Goal: Information Seeking & Learning: Learn about a topic

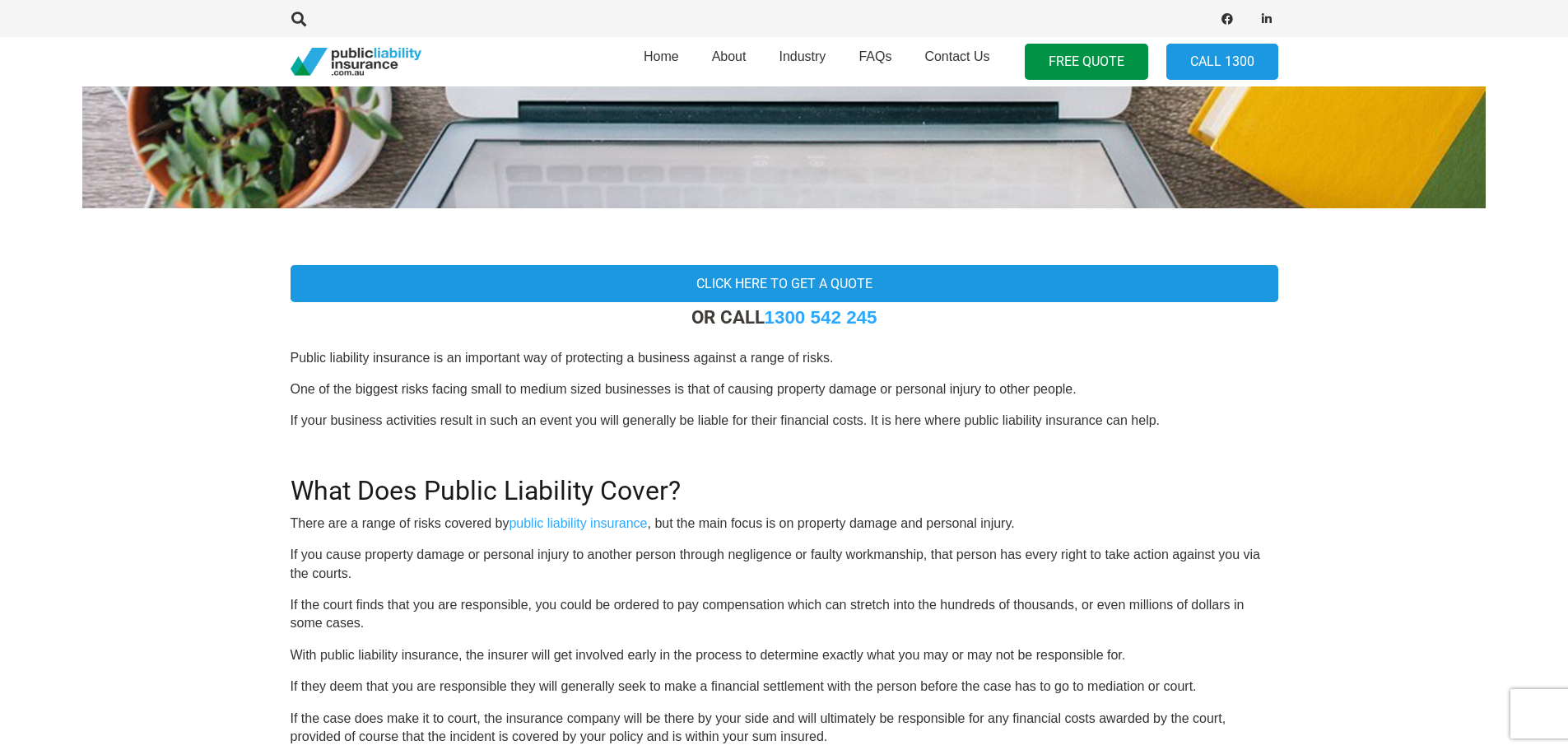
scroll to position [412, 0]
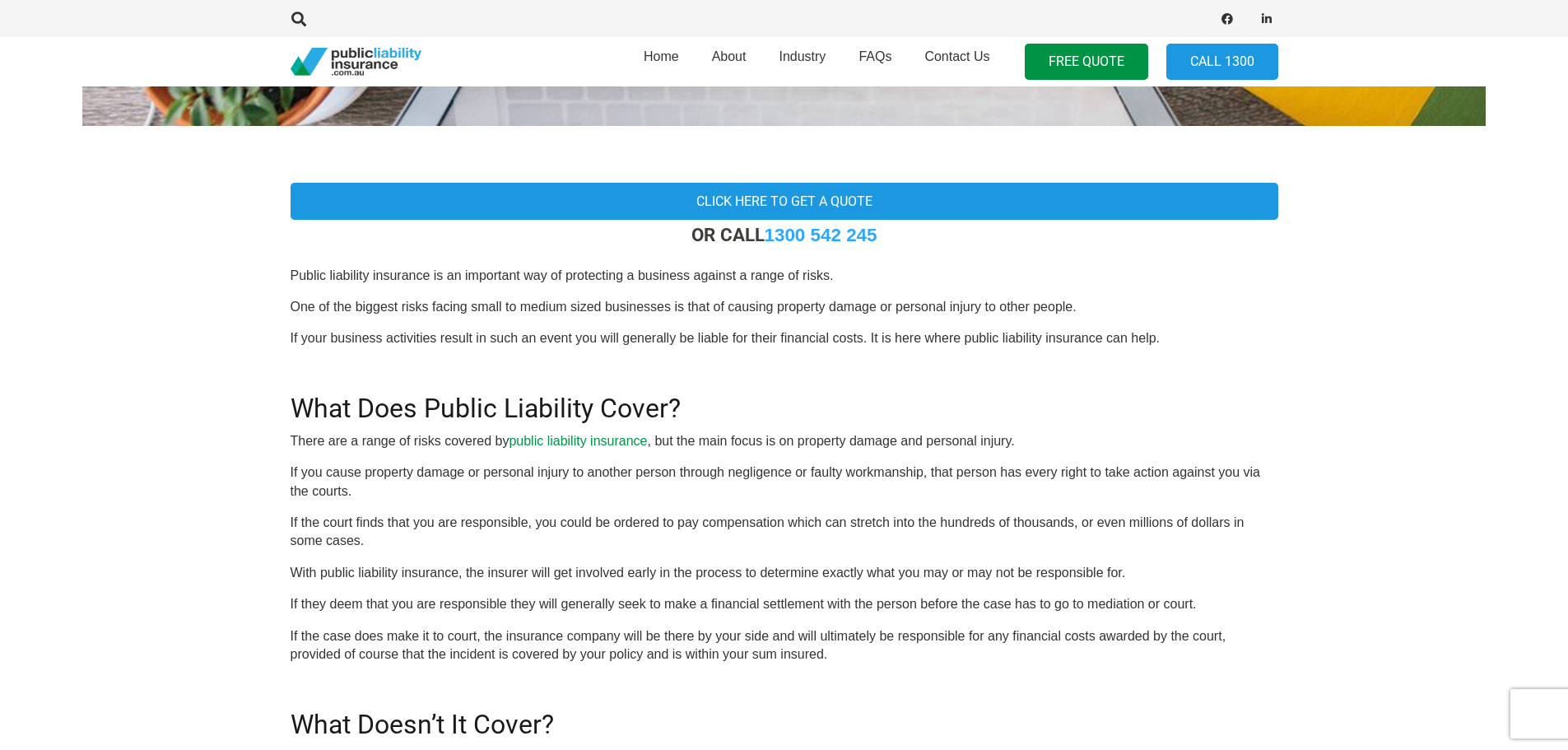
click at [619, 439] on link "public liability insurance" at bounding box center [577, 441] width 139 height 14
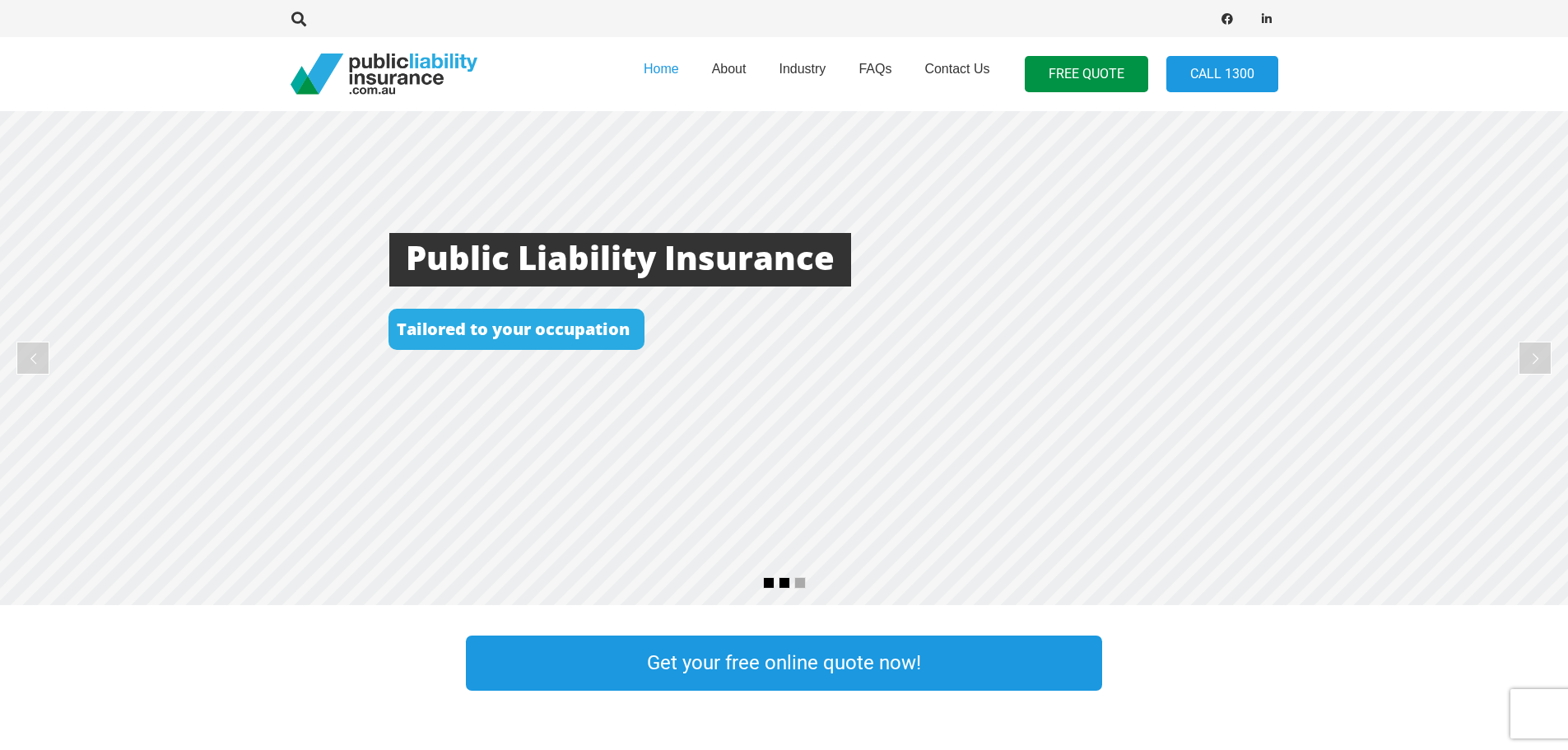
click at [784, 584] on rs-bullet at bounding box center [784, 583] width 11 height 11
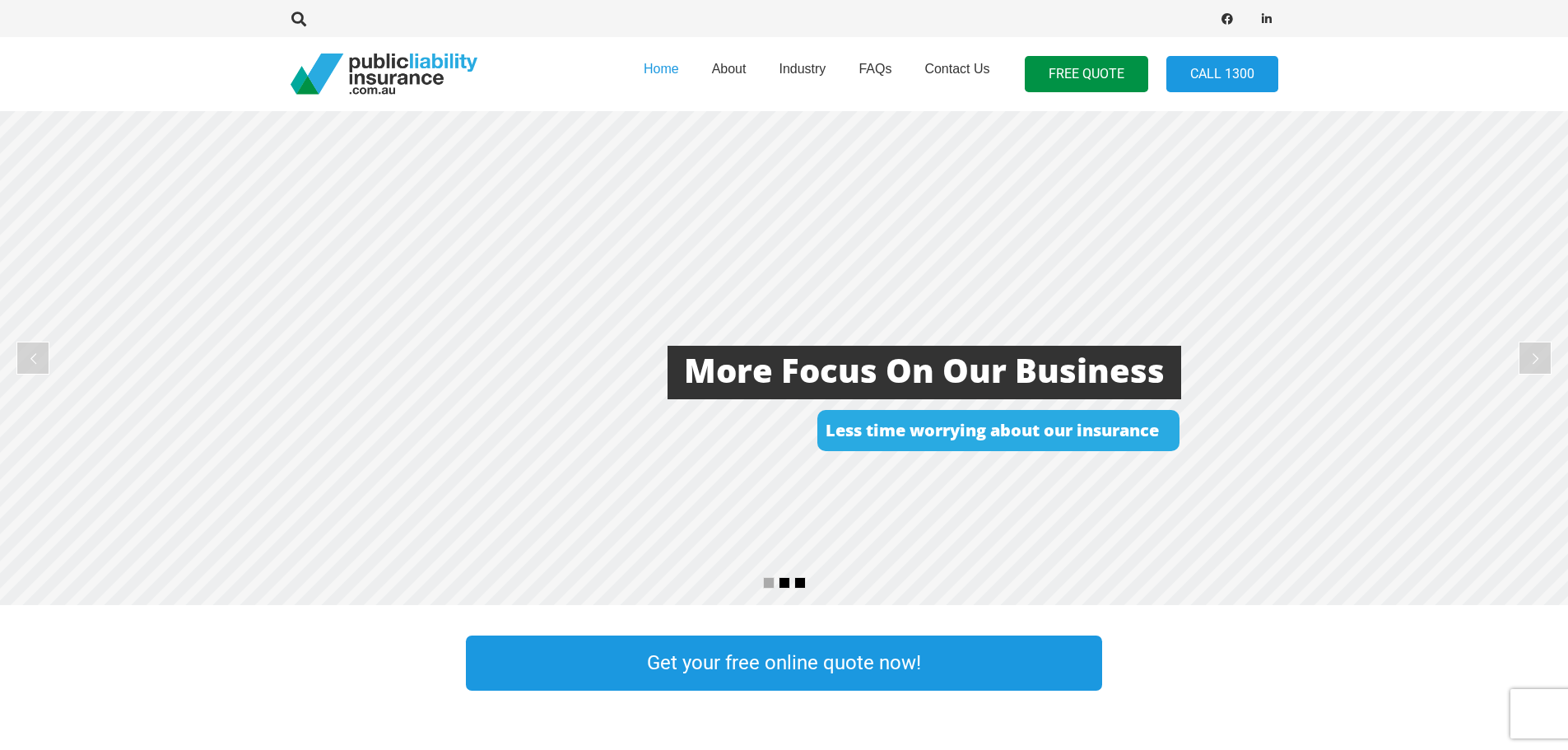
click at [801, 581] on rs-bullet at bounding box center [800, 583] width 11 height 11
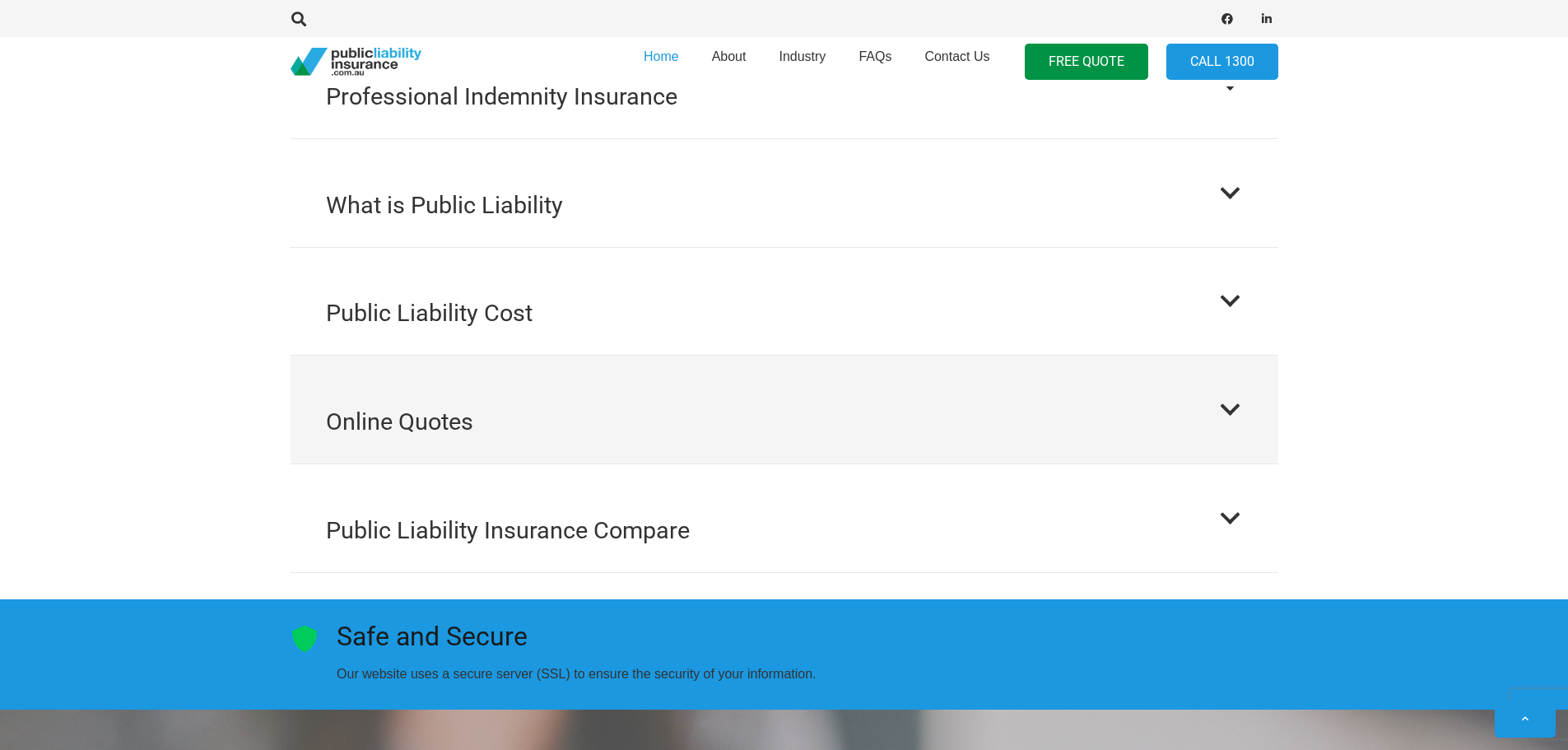
scroll to position [1895, 0]
